Goal: Task Accomplishment & Management: Complete application form

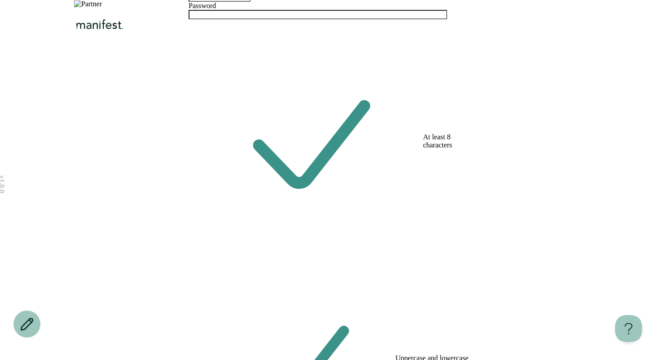
scroll to position [81, 0]
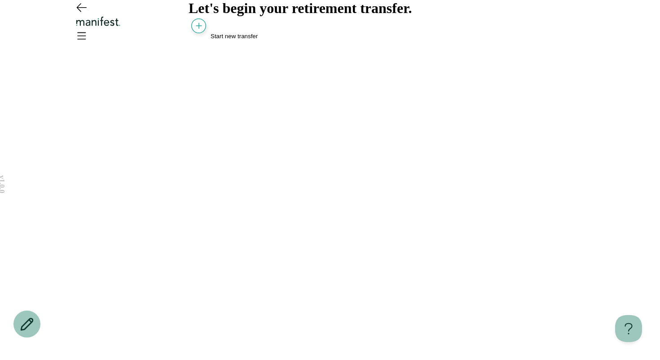
click at [236, 40] on div "Let's begin your retirement transfer. Start new transfer" at bounding box center [330, 20] width 283 height 40
click at [228, 40] on span "Start new transfer" at bounding box center [234, 36] width 47 height 7
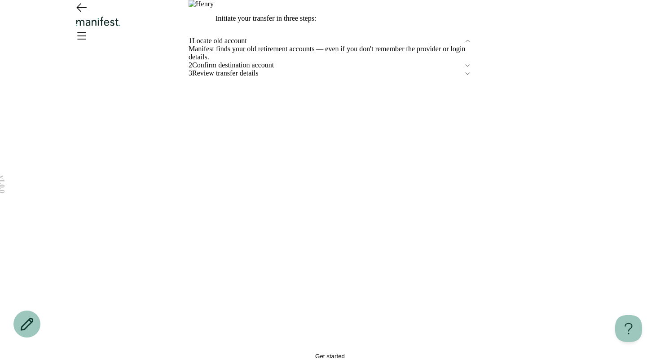
click at [386, 353] on button "Get started" at bounding box center [330, 356] width 283 height 7
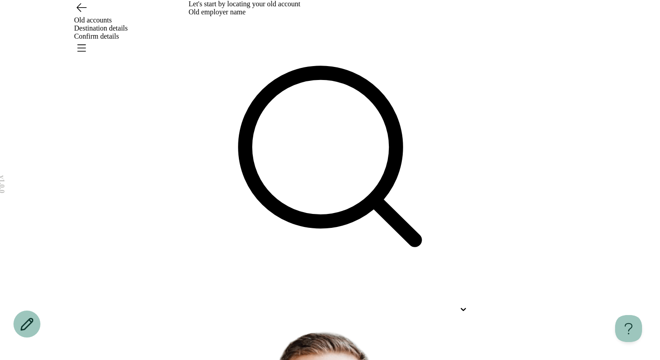
click at [248, 301] on div at bounding box center [330, 309] width 283 height 16
type input "*"
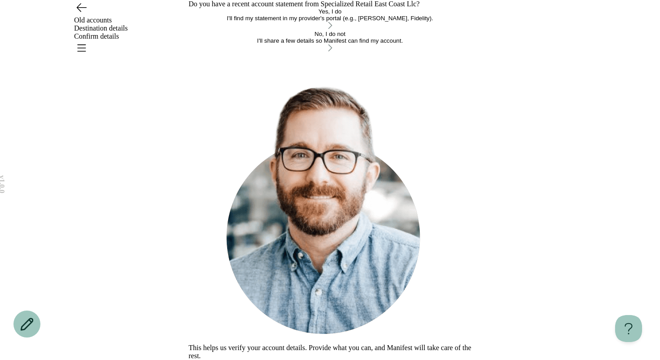
click at [289, 44] on div "No, I do not I'll share a few details so Manifest can find my account." at bounding box center [330, 37] width 283 height 13
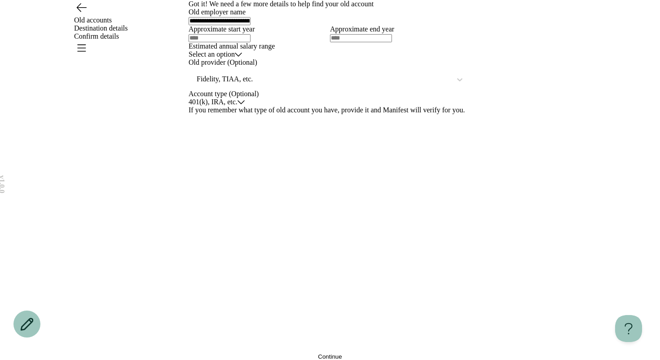
click at [77, 12] on icon "Go back" at bounding box center [81, 8] width 9 height 8
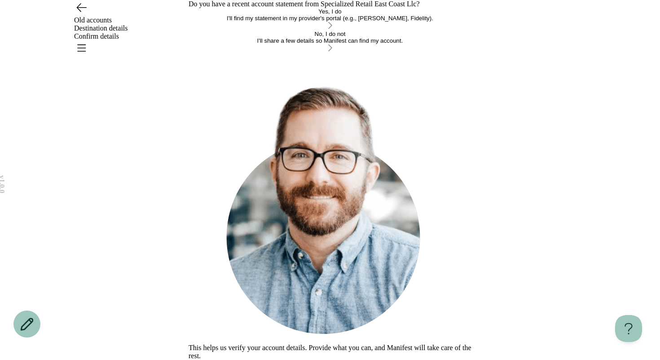
click at [250, 22] on div "Yes, I do I'll find my statement in my provider's portal (e.g., [PERSON_NAME], …" at bounding box center [330, 14] width 283 height 13
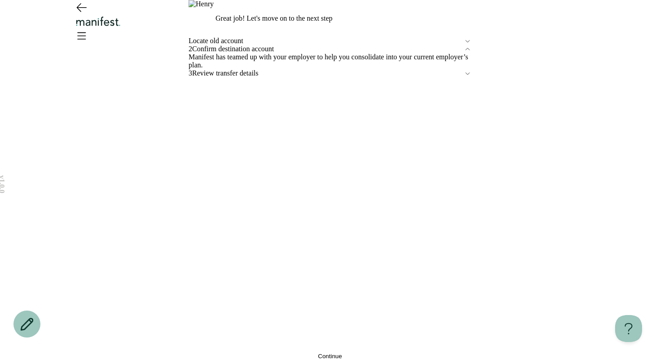
click at [362, 353] on button "Continue" at bounding box center [330, 356] width 283 height 7
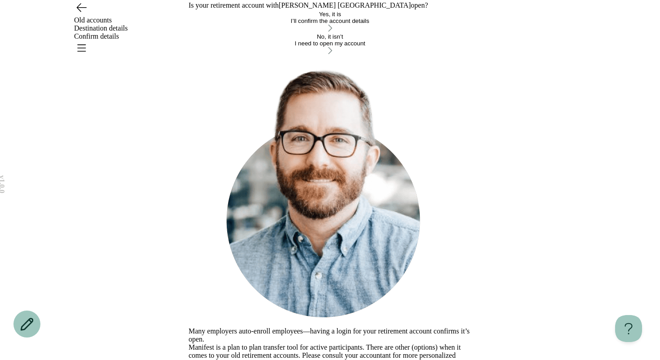
click at [424, 40] on div "No, it isn’t" at bounding box center [330, 36] width 283 height 7
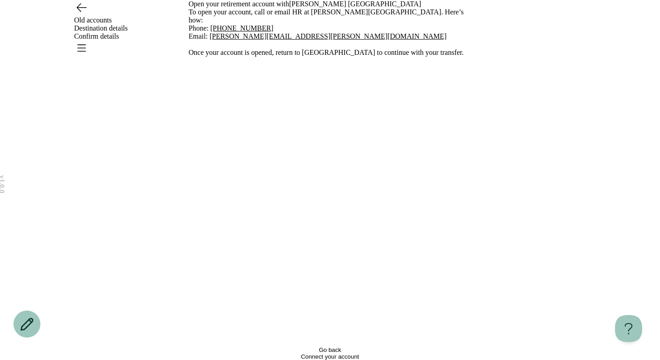
click at [379, 346] on button "Go back" at bounding box center [330, 349] width 283 height 7
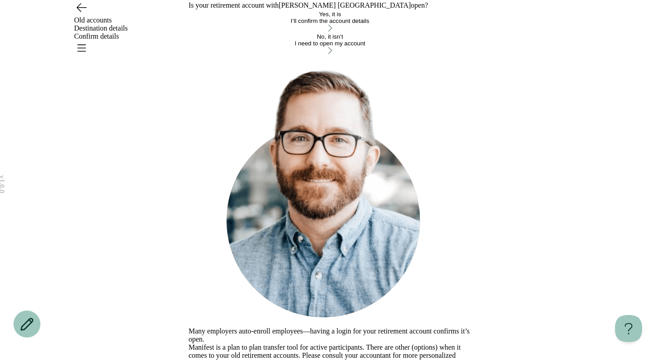
click at [336, 24] on div "I’ll confirm the account details" at bounding box center [330, 21] width 283 height 7
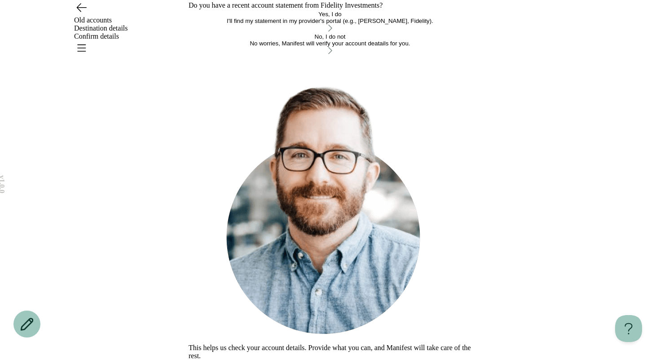
click at [362, 47] on div "No worries, Manifest will verify your account deatails for you." at bounding box center [330, 43] width 283 height 7
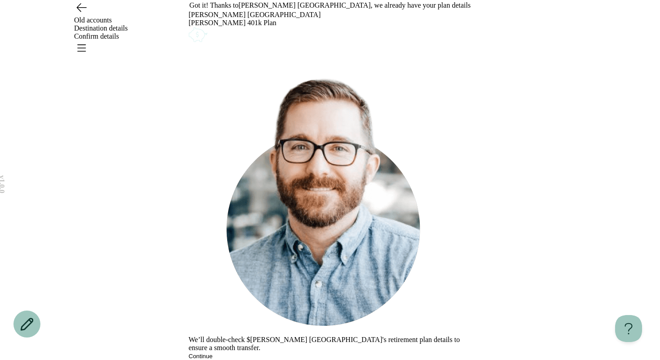
click at [212, 353] on span "Continue" at bounding box center [201, 356] width 24 height 7
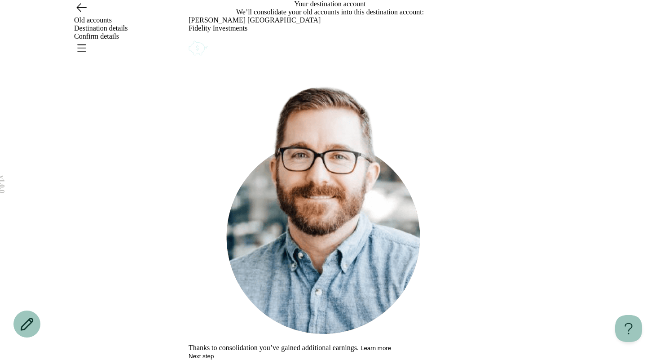
click at [214, 353] on span "Next step" at bounding box center [201, 356] width 25 height 7
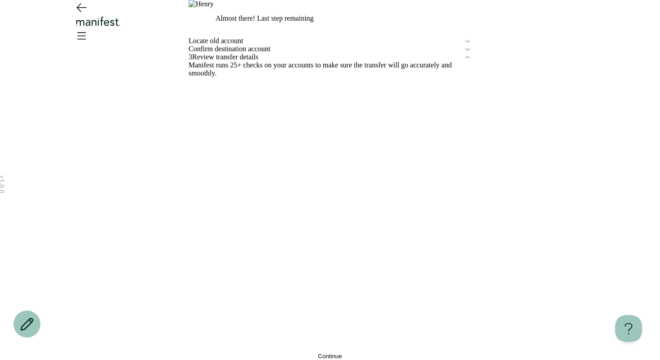
click at [467, 53] on icon at bounding box center [468, 49] width 8 height 8
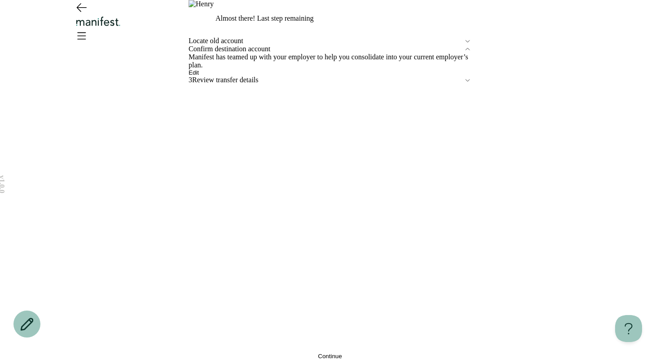
click at [199, 76] on button "Edit" at bounding box center [194, 72] width 10 height 7
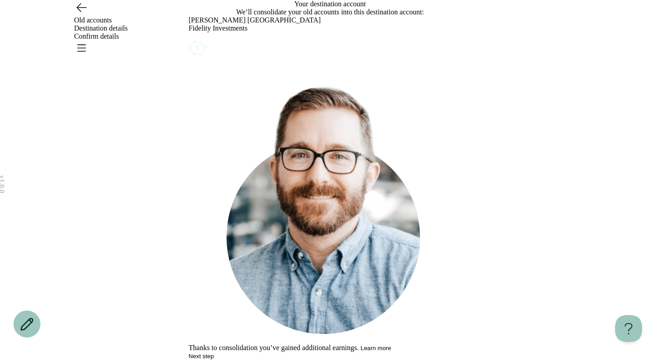
click at [189, 39] on icon "Account options" at bounding box center [189, 39] width 0 height 0
click at [199, 48] on button "Edit" at bounding box center [194, 44] width 10 height 7
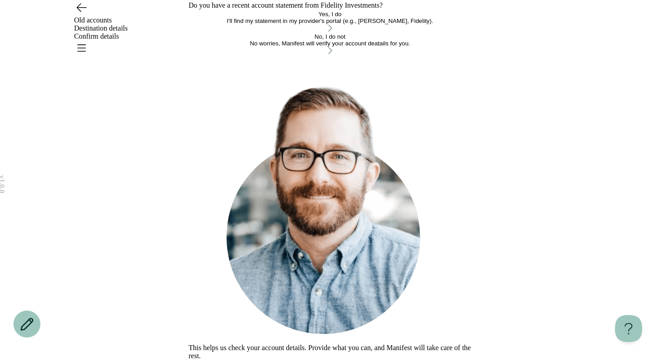
click at [357, 47] on div "No, I do not No worries, Manifest will verify your account deatails for you." at bounding box center [330, 39] width 283 height 13
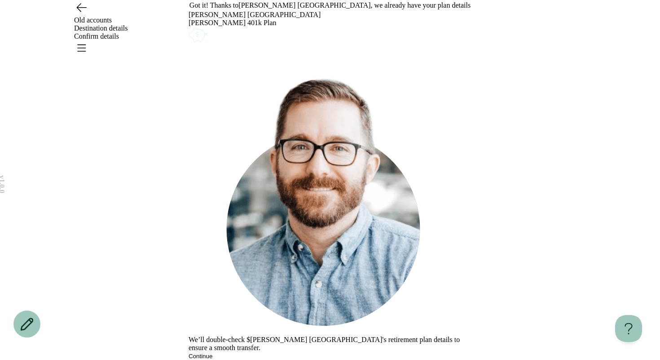
click at [212, 353] on button "Continue" at bounding box center [201, 356] width 24 height 7
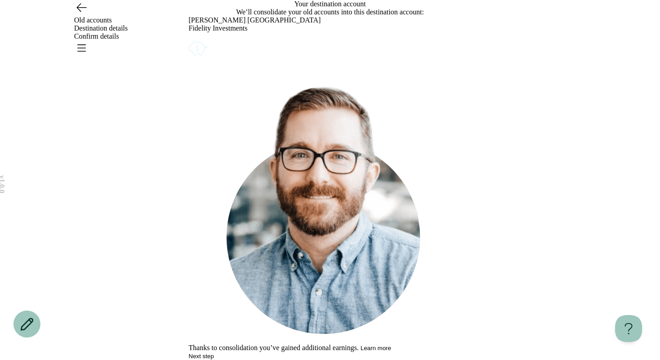
click at [214, 353] on span "Next step" at bounding box center [201, 356] width 25 height 7
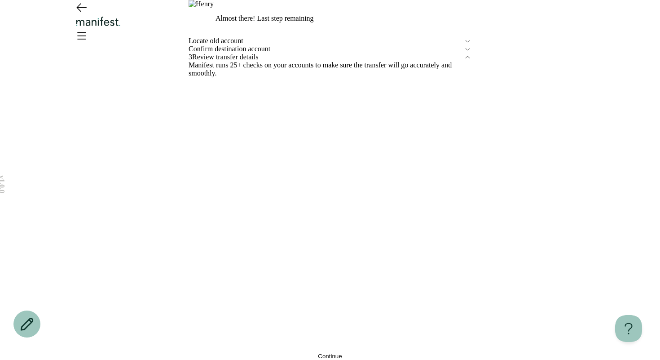
click at [327, 353] on span "Continue" at bounding box center [330, 356] width 24 height 7
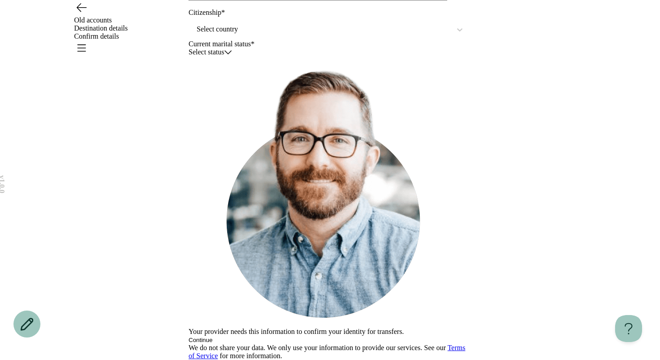
scroll to position [162, 0]
click at [86, 45] on icon "Open menu" at bounding box center [82, 48] width 8 height 6
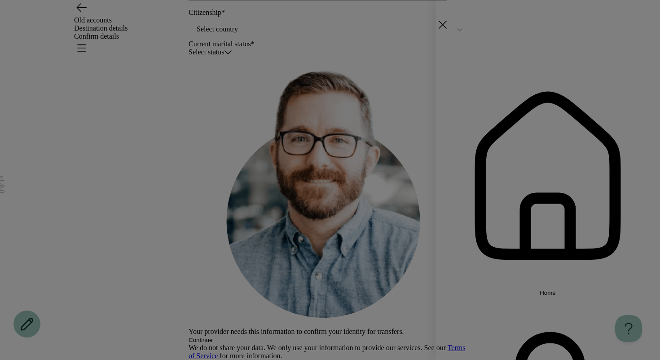
click at [540, 289] on span "Home" at bounding box center [548, 292] width 16 height 7
